Goal: Information Seeking & Learning: Check status

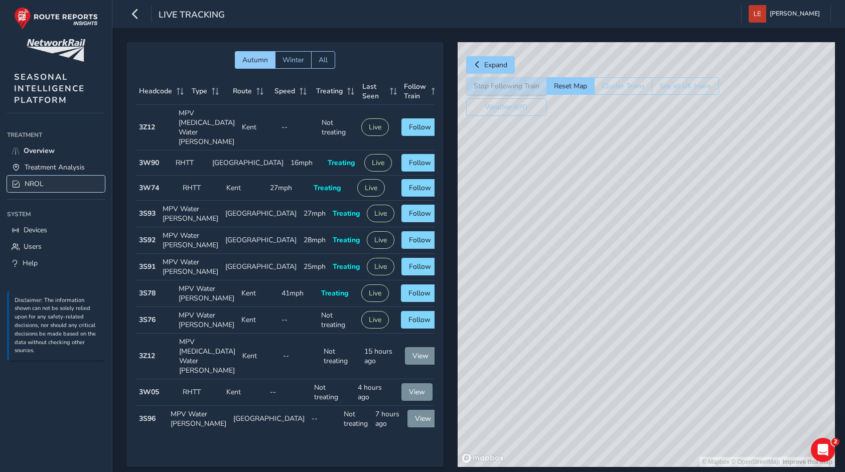
click at [39, 185] on span "NROL" at bounding box center [34, 184] width 19 height 10
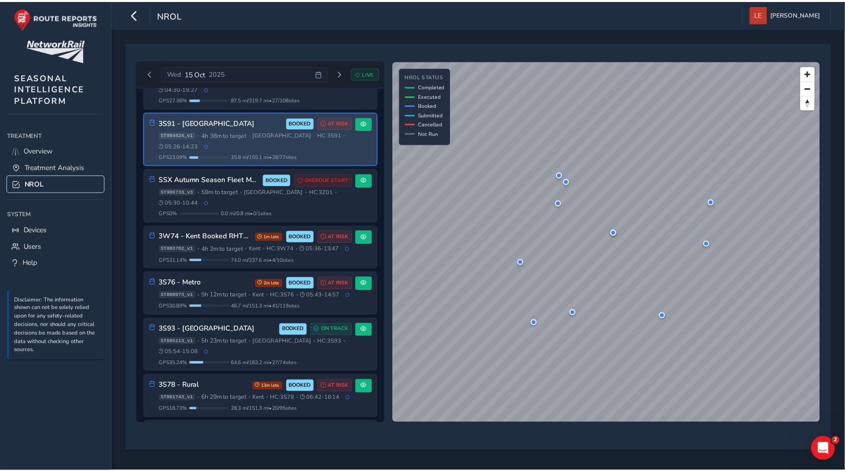
scroll to position [351, 0]
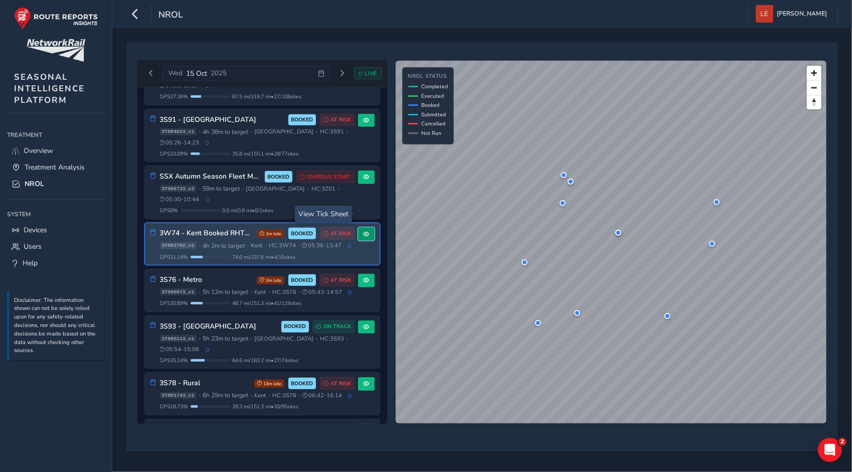
click at [363, 231] on span at bounding box center [366, 234] width 6 height 6
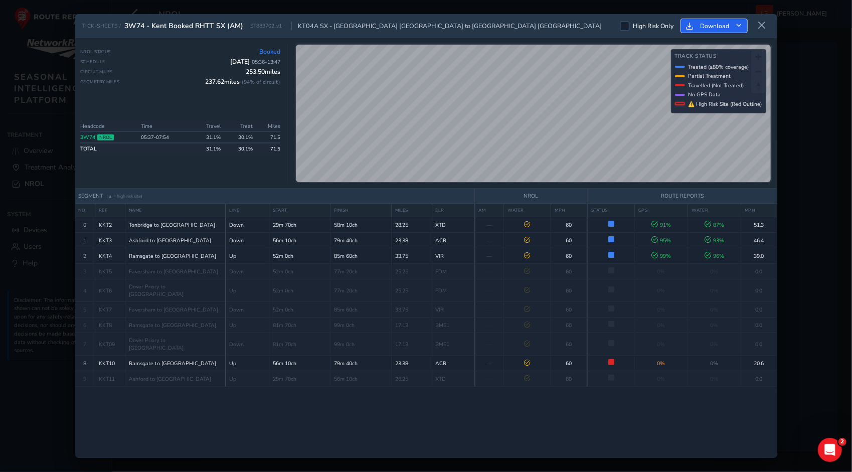
click at [741, 25] on icon "Download" at bounding box center [739, 26] width 6 height 6
click at [764, 25] on icon at bounding box center [762, 25] width 9 height 9
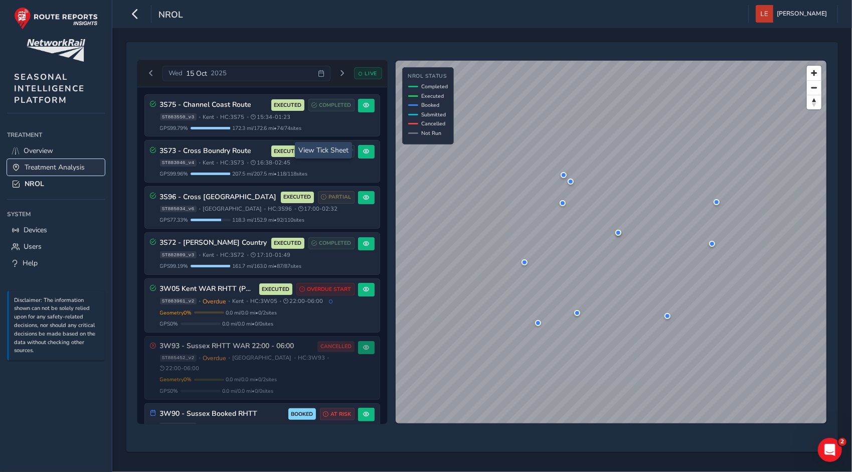
click at [42, 165] on span "Treatment Analysis" at bounding box center [55, 168] width 60 height 10
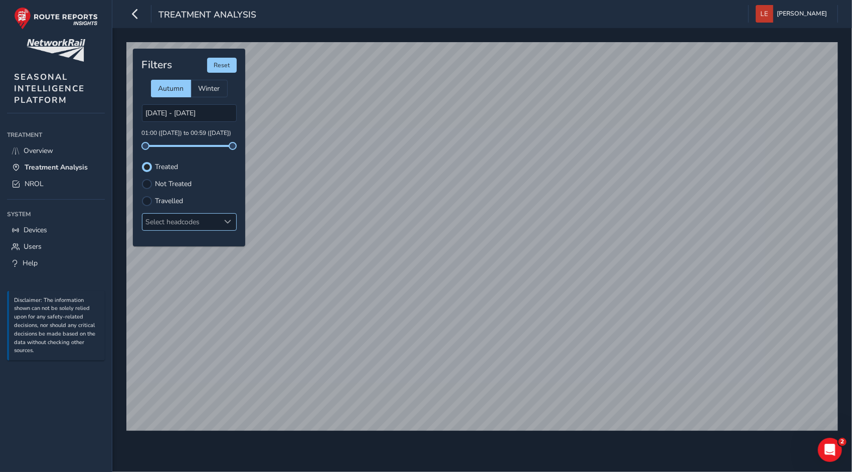
click at [178, 219] on div "Select headcodes" at bounding box center [180, 222] width 77 height 17
click at [62, 149] on link "Overview" at bounding box center [56, 150] width 98 height 17
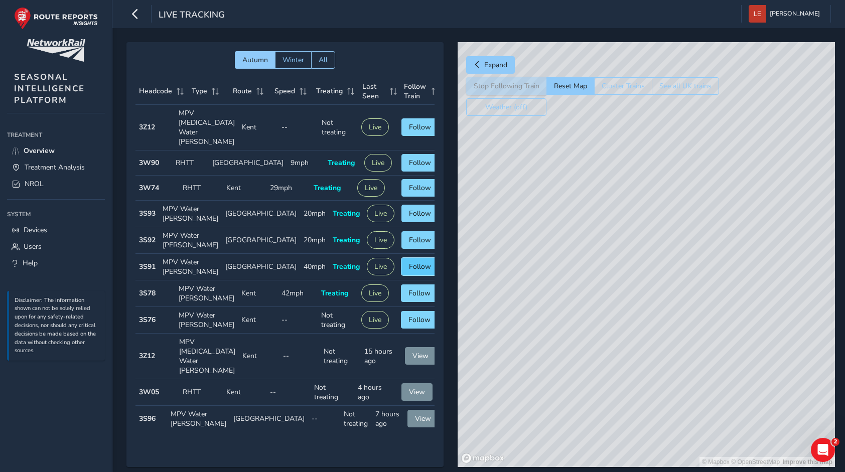
click at [409, 271] on span "Follow" at bounding box center [420, 267] width 22 height 10
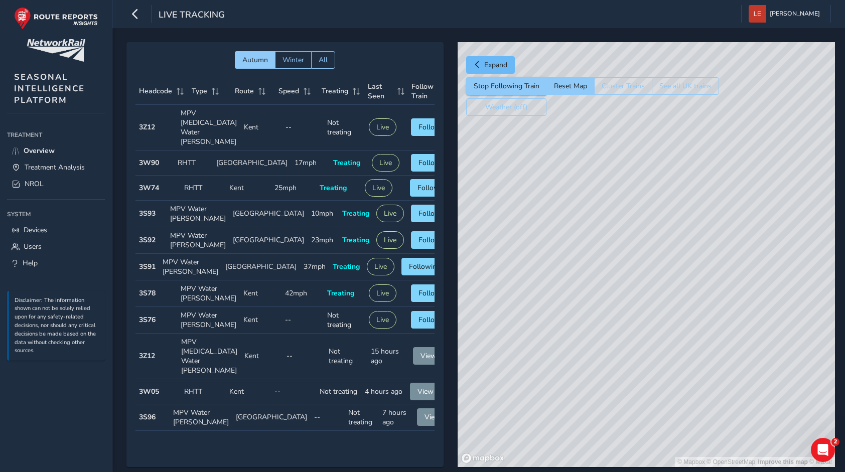
click at [480, 57] on button "Expand" at bounding box center [490, 65] width 49 height 18
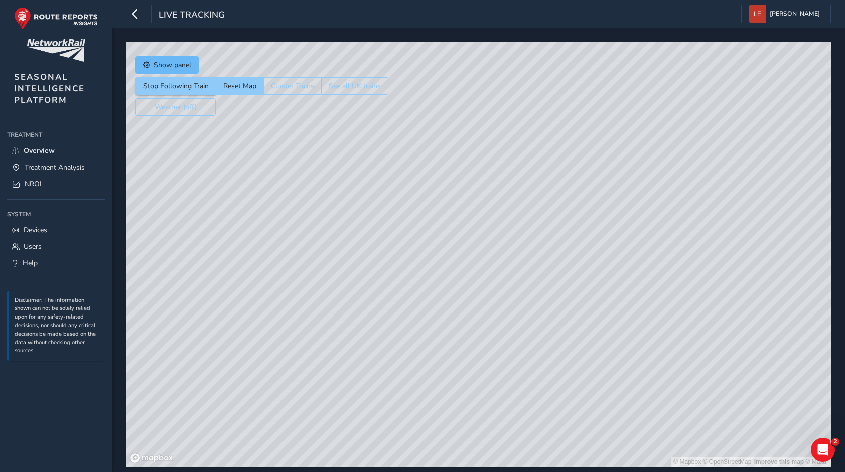
click at [191, 65] on button "Show panel" at bounding box center [166, 65] width 63 height 18
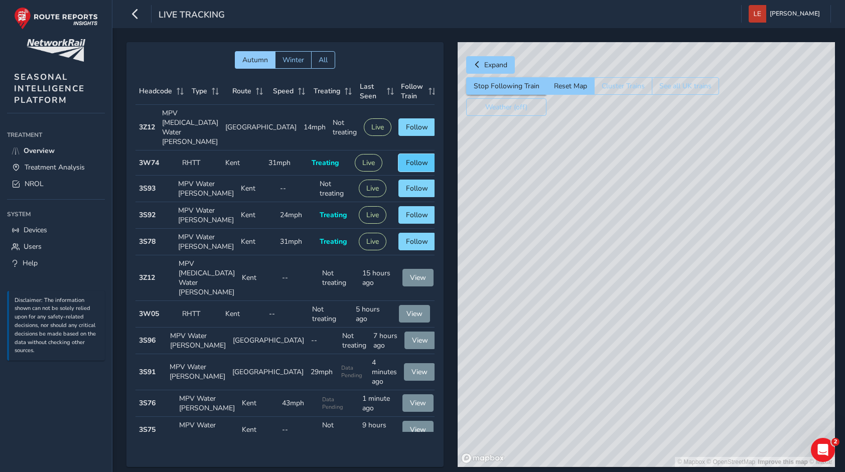
click at [406, 158] on span "Follow" at bounding box center [417, 163] width 22 height 10
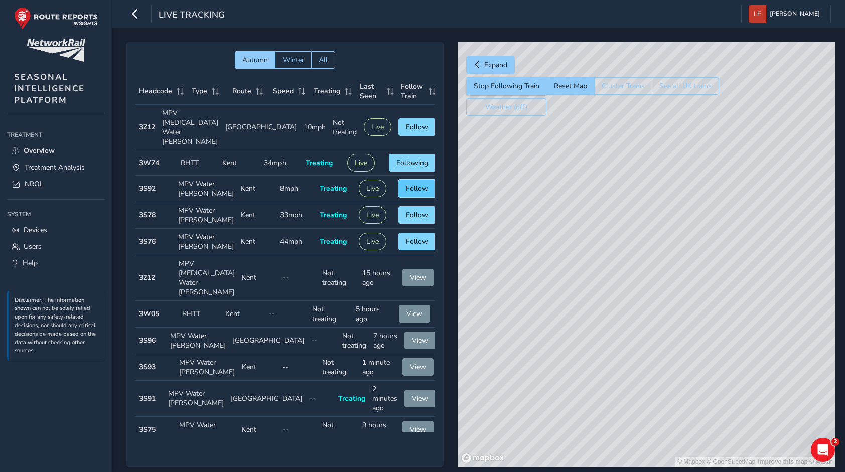
click at [406, 185] on span "Follow" at bounding box center [417, 189] width 22 height 10
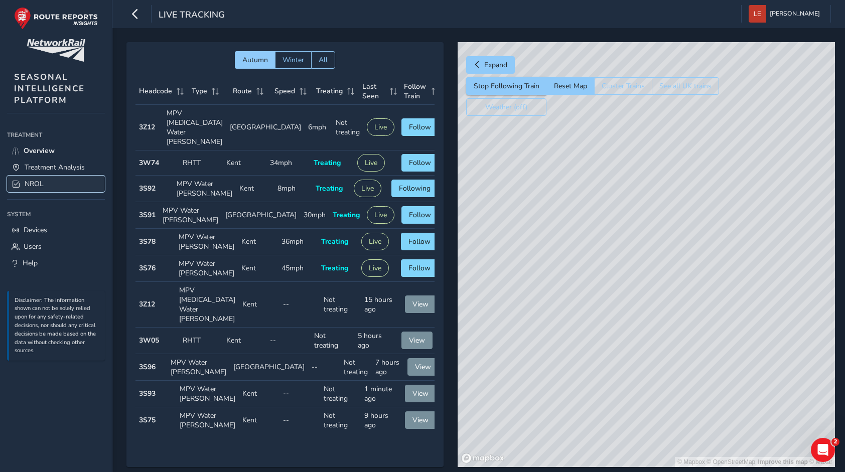
click at [25, 185] on span "NROL" at bounding box center [34, 184] width 19 height 10
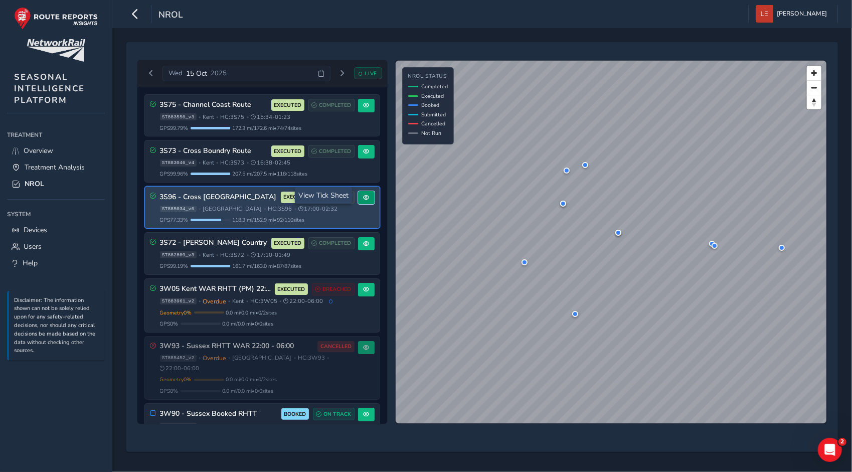
click at [358, 199] on button at bounding box center [366, 198] width 17 height 14
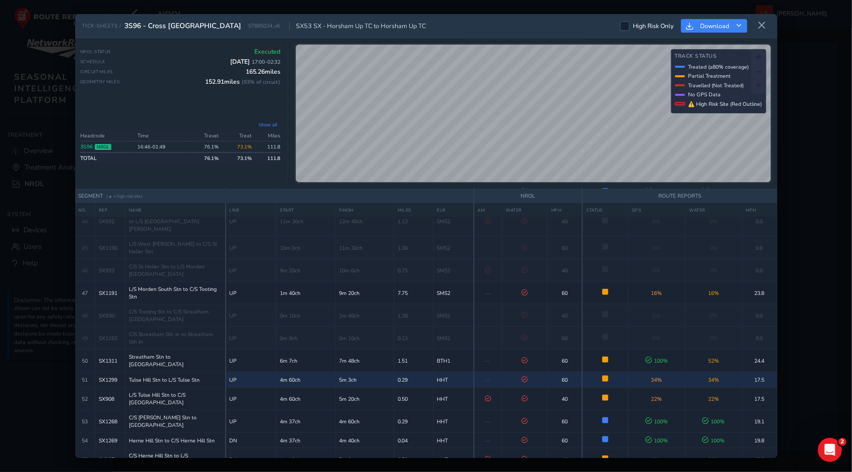
scroll to position [903, 0]
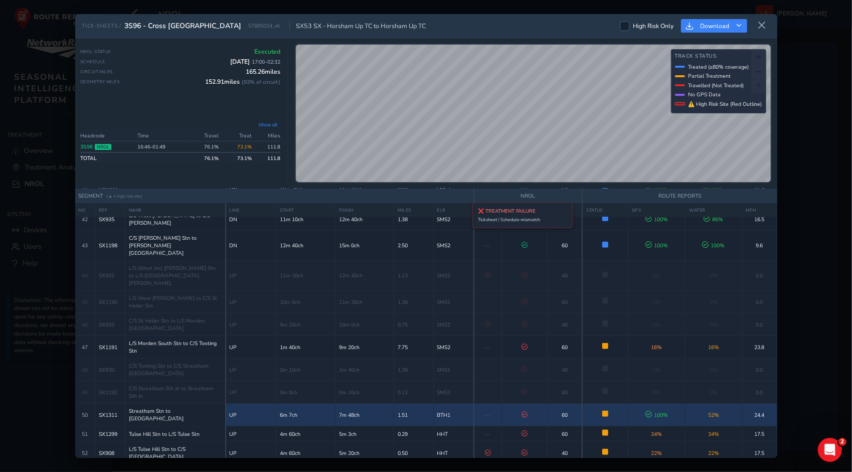
click at [522, 411] on icon at bounding box center [525, 414] width 6 height 6
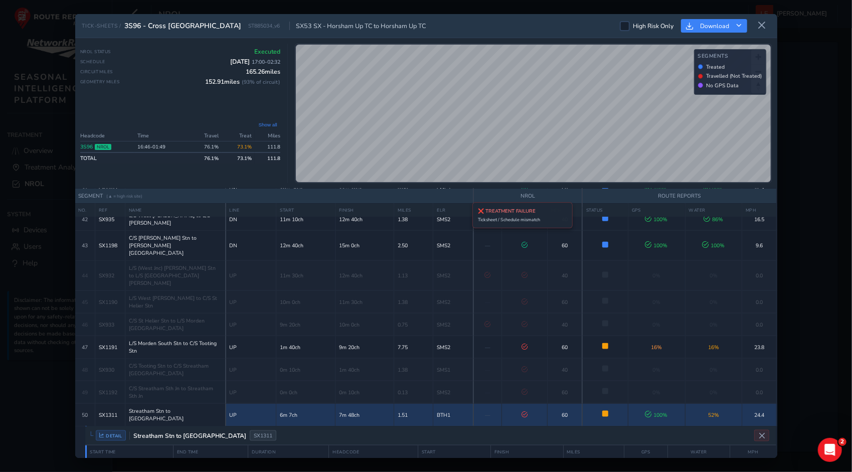
click at [522, 411] on icon at bounding box center [525, 414] width 6 height 6
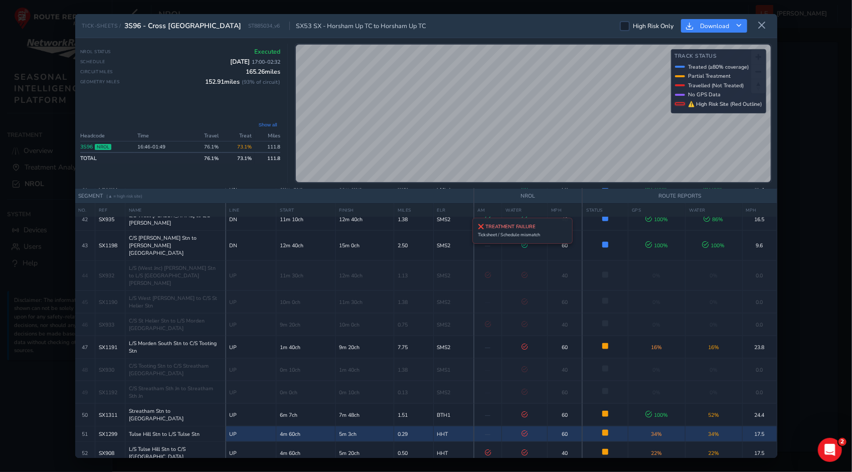
click at [523, 430] on span at bounding box center [525, 434] width 6 height 8
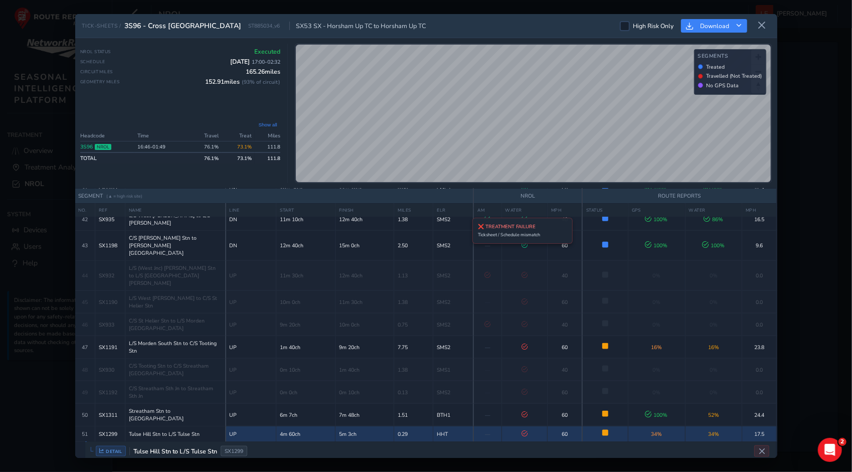
click at [523, 430] on span at bounding box center [525, 434] width 6 height 8
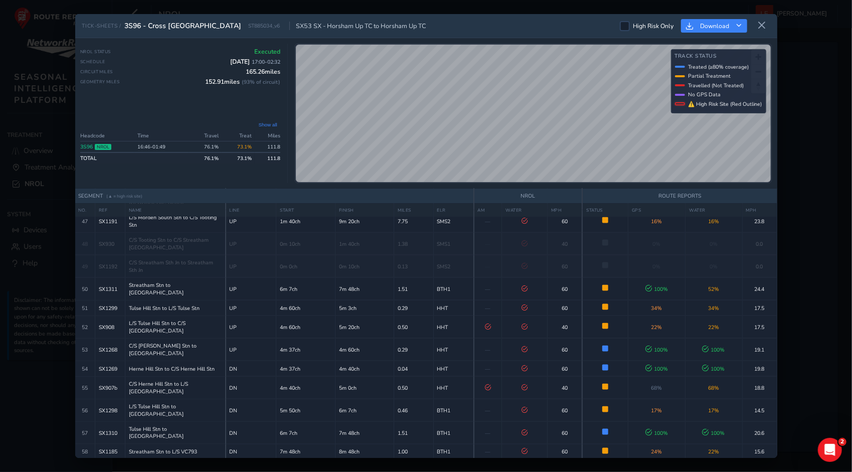
scroll to position [1103, 0]
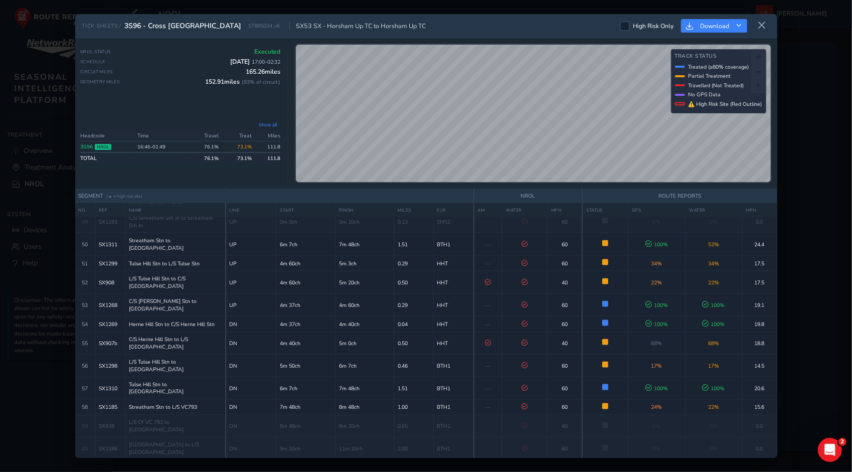
scroll to position [953, 0]
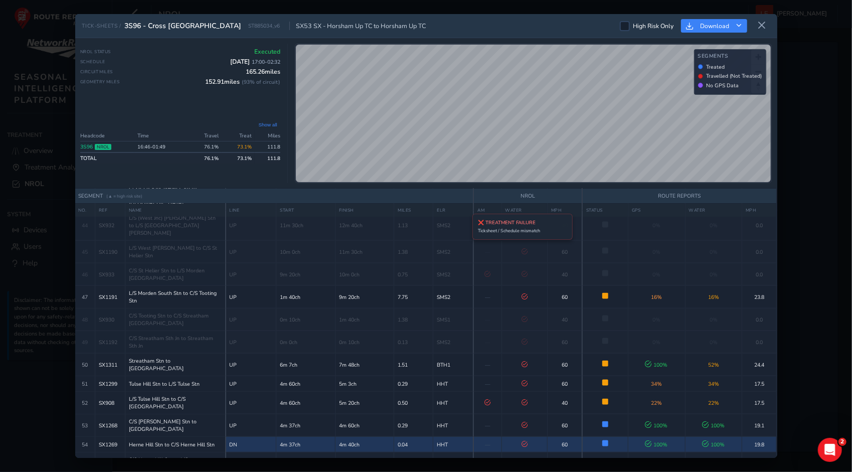
click at [525, 441] on icon at bounding box center [525, 444] width 6 height 6
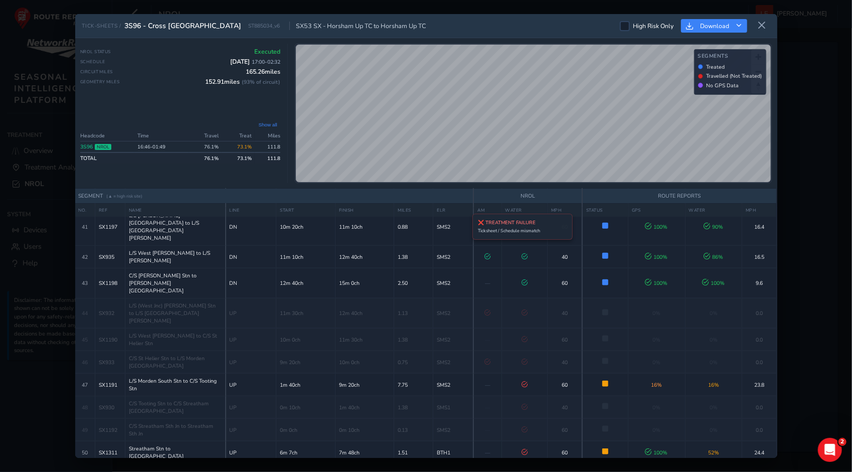
scroll to position [853, 0]
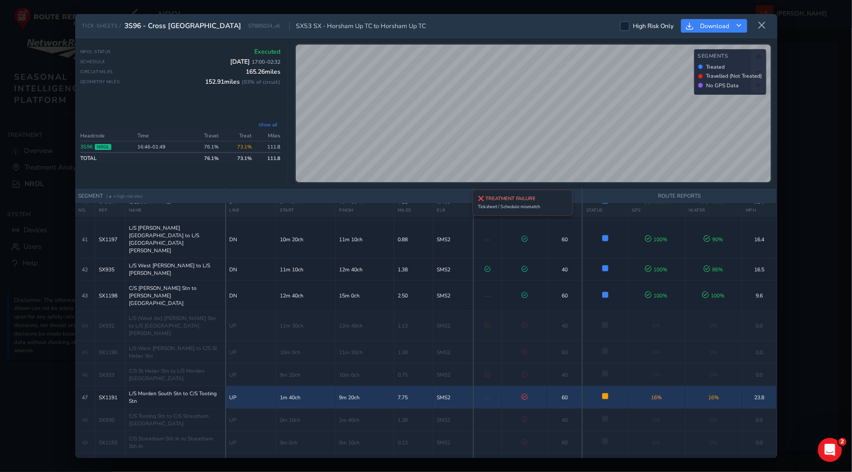
click at [522, 394] on icon at bounding box center [525, 397] width 6 height 6
